Goal: Task Accomplishment & Management: Complete application form

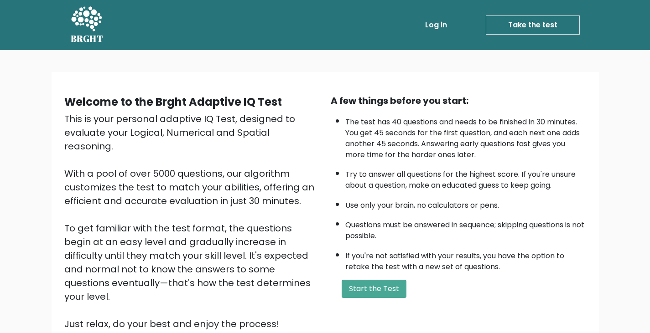
scroll to position [62, 0]
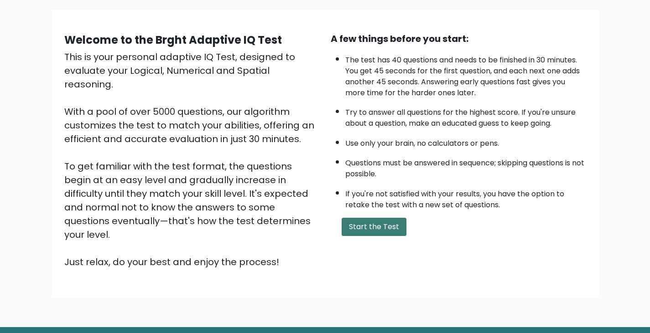
click at [378, 226] on button "Start the Test" at bounding box center [374, 227] width 65 height 18
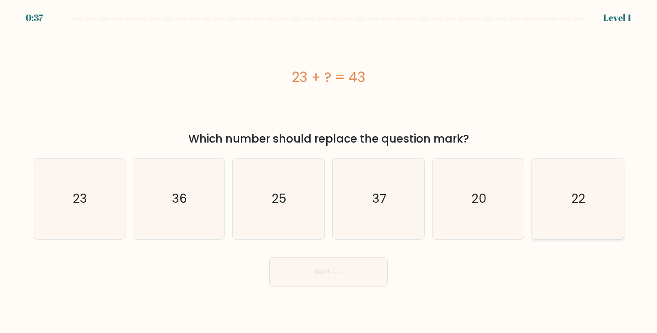
click at [588, 209] on icon "22" at bounding box center [577, 199] width 81 height 81
click at [329, 172] on input "f. 22" at bounding box center [328, 169] width 0 height 5
radio input "true"
drag, startPoint x: 588, startPoint y: 209, endPoint x: 510, endPoint y: 207, distance: 77.6
click at [505, 286] on form "a." at bounding box center [328, 152] width 657 height 270
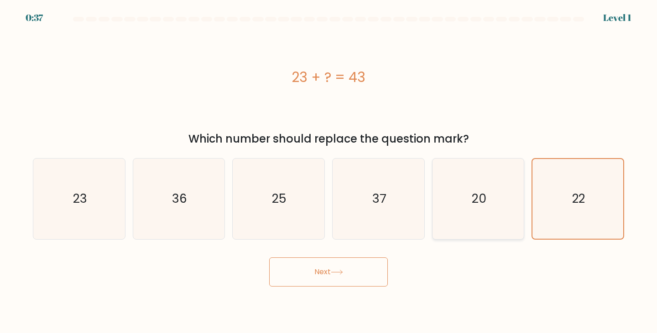
click at [508, 204] on icon "20" at bounding box center [478, 199] width 81 height 81
click at [329, 172] on input "e. 20" at bounding box center [328, 169] width 0 height 5
radio input "true"
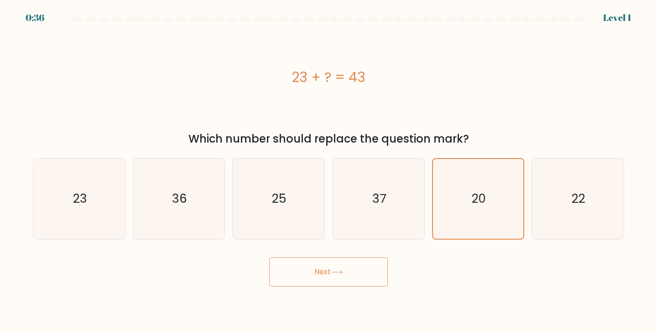
click at [314, 276] on button "Next" at bounding box center [328, 272] width 119 height 29
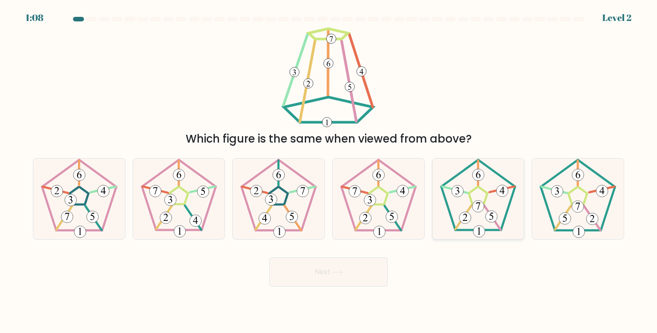
click at [482, 217] on icon at bounding box center [478, 199] width 81 height 81
click at [329, 172] on input "e." at bounding box center [328, 169] width 0 height 5
radio input "true"
click at [309, 275] on button "Next" at bounding box center [328, 272] width 119 height 29
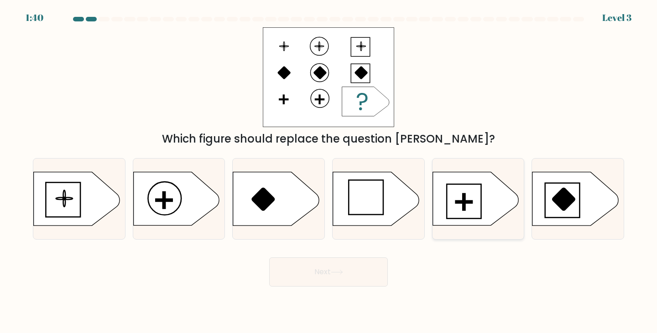
click at [441, 204] on icon at bounding box center [475, 198] width 86 height 53
click at [329, 172] on input "e." at bounding box center [328, 169] width 0 height 5
radio input "true"
click at [320, 277] on button "Next" at bounding box center [328, 272] width 119 height 29
